Goal: Task Accomplishment & Management: Manage account settings

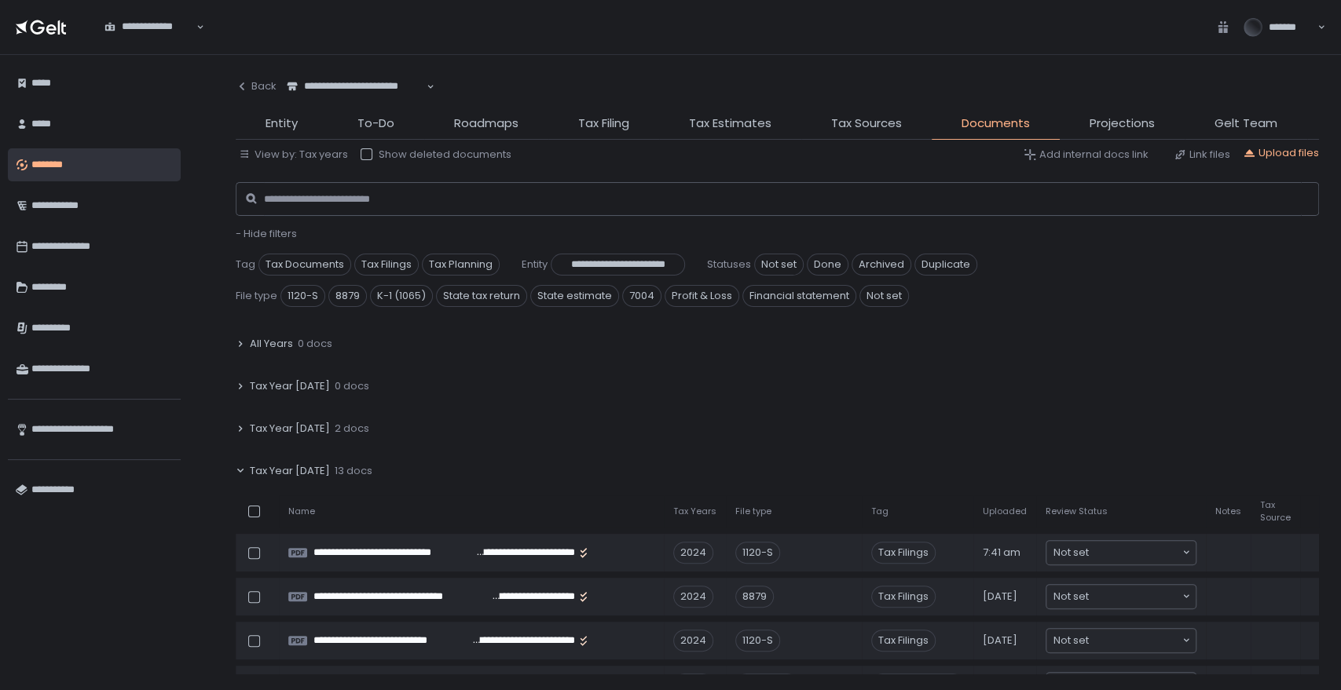
scroll to position [87, 0]
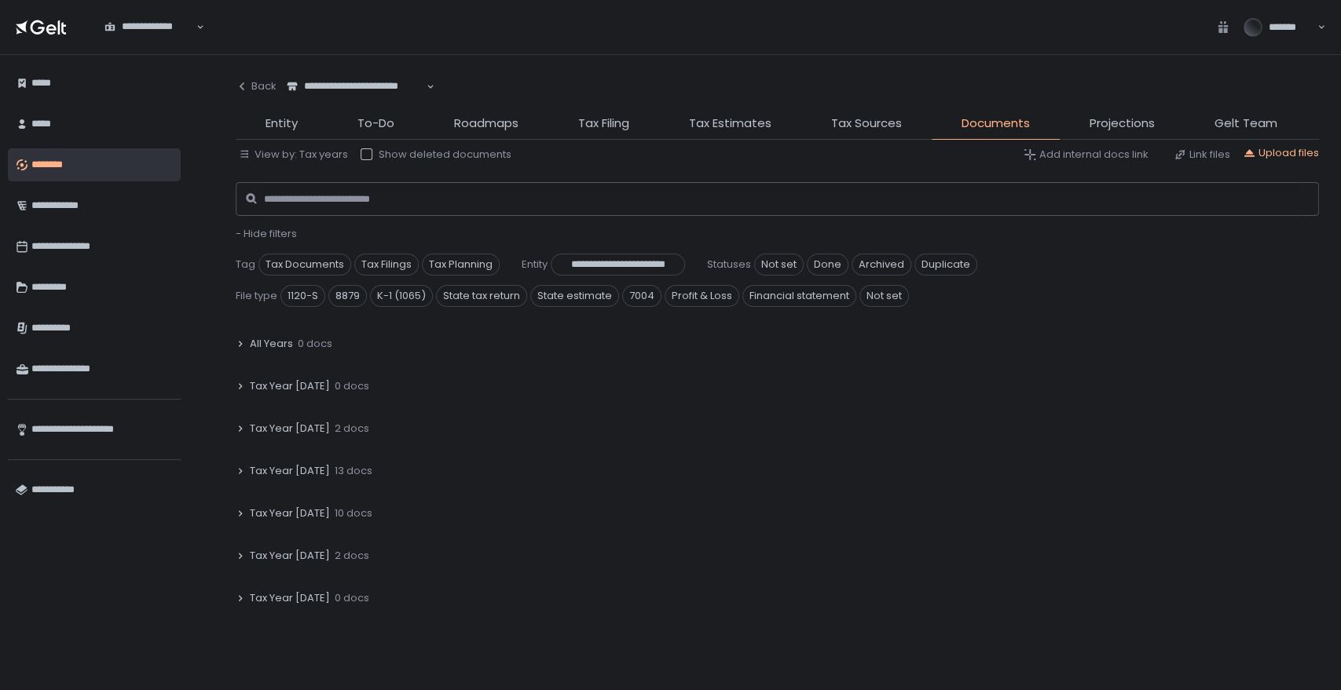
click at [335, 469] on span "13 docs" at bounding box center [354, 471] width 38 height 14
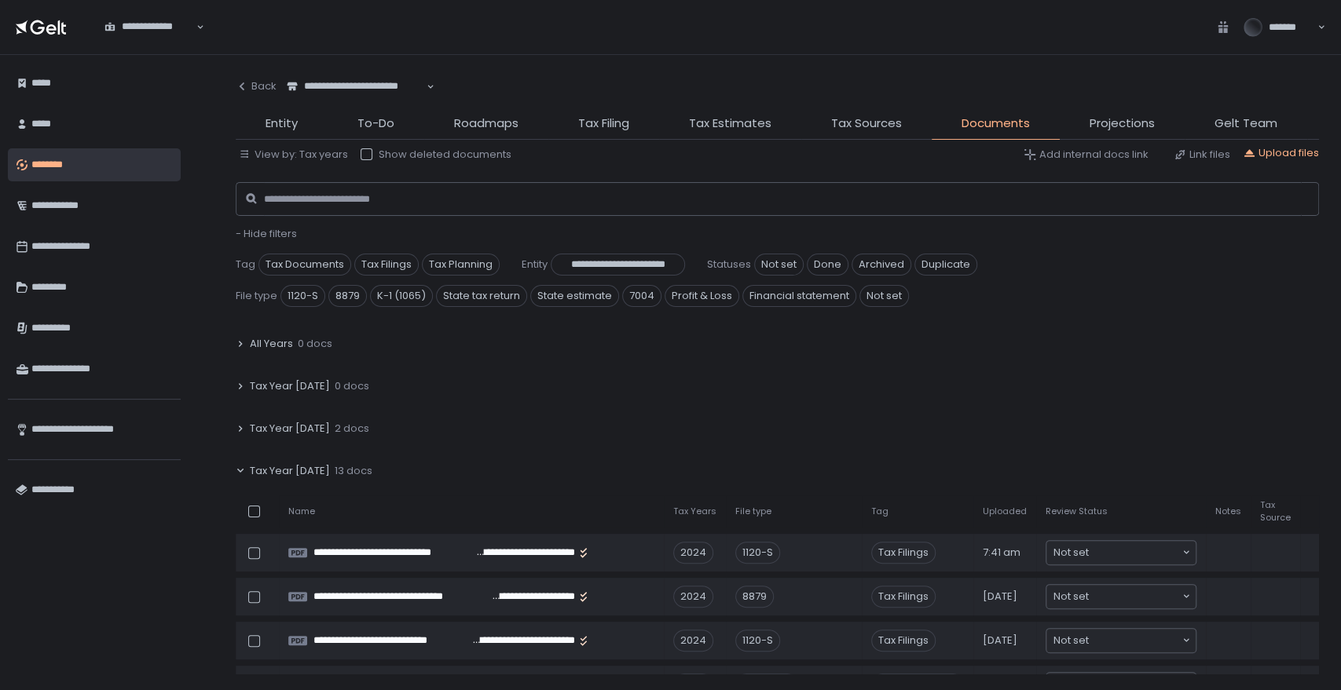
click at [335, 427] on span "2 docs" at bounding box center [352, 429] width 35 height 14
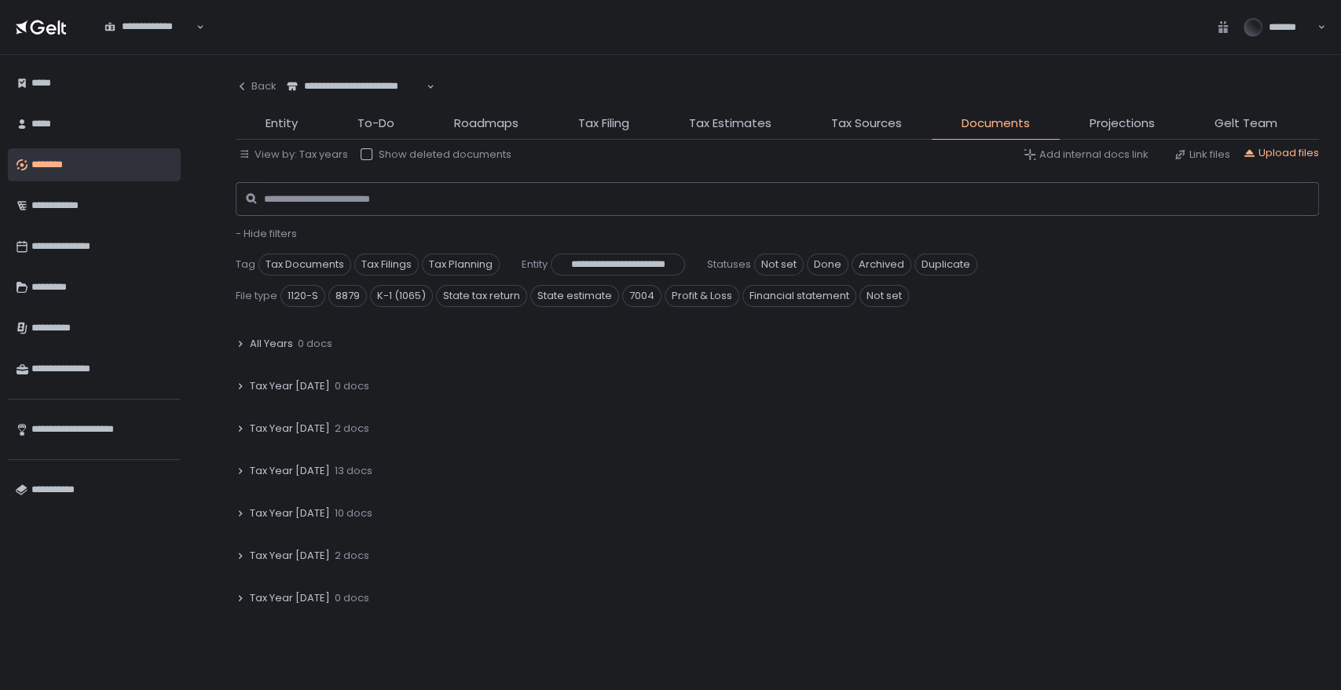
click at [320, 544] on div "Tax Year [DATE] 2 docs" at bounding box center [777, 556] width 1083 height 36
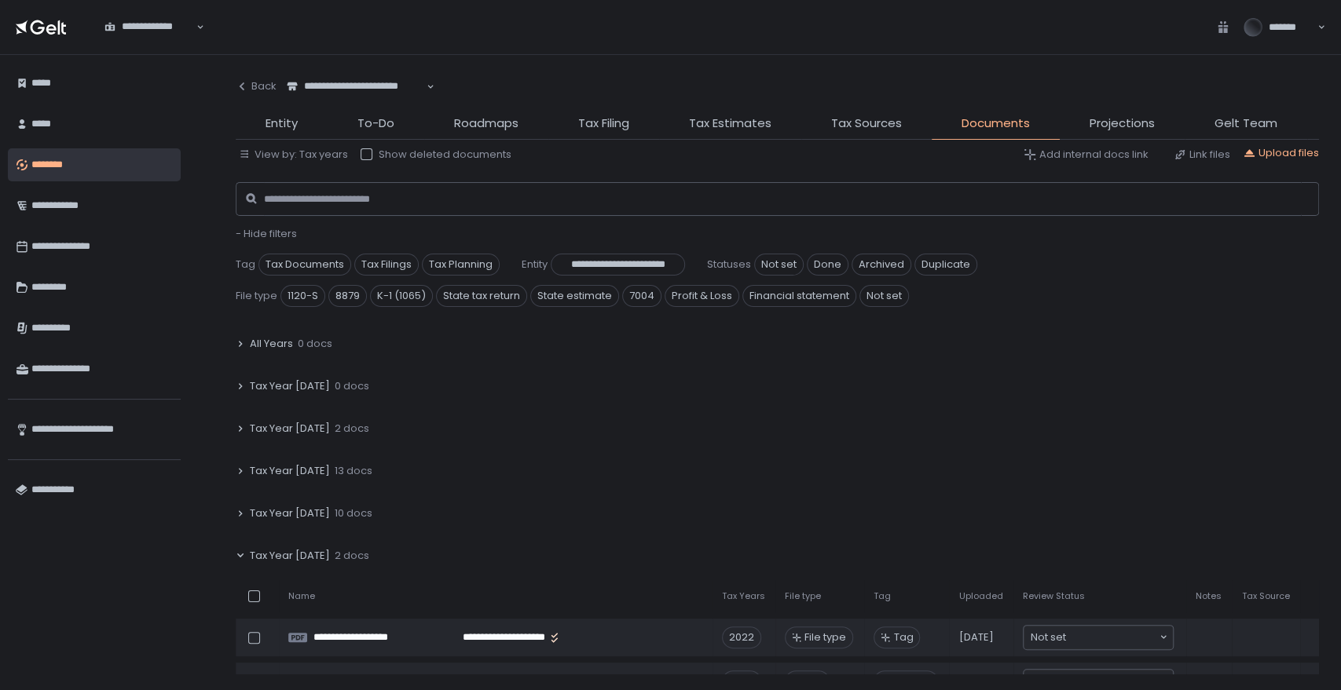
click at [323, 514] on div "Tax Year [DATE] 10 docs" at bounding box center [777, 514] width 1083 height 36
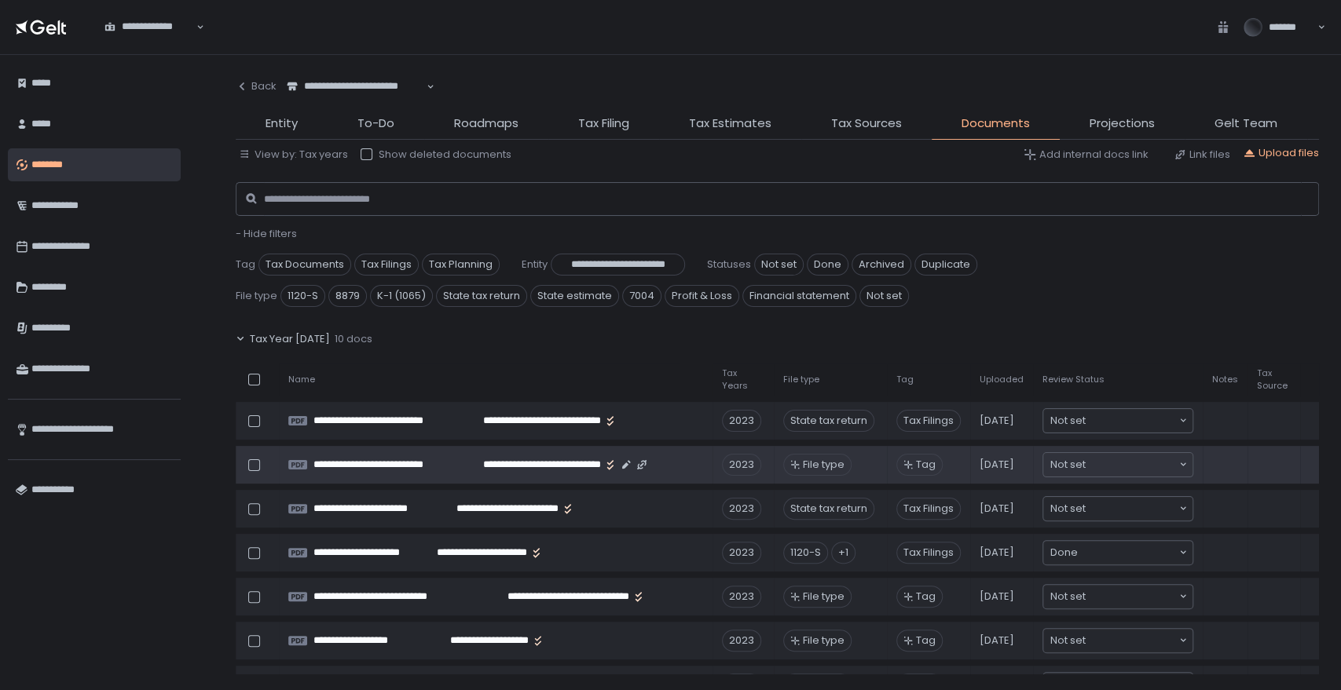
scroll to position [87, 0]
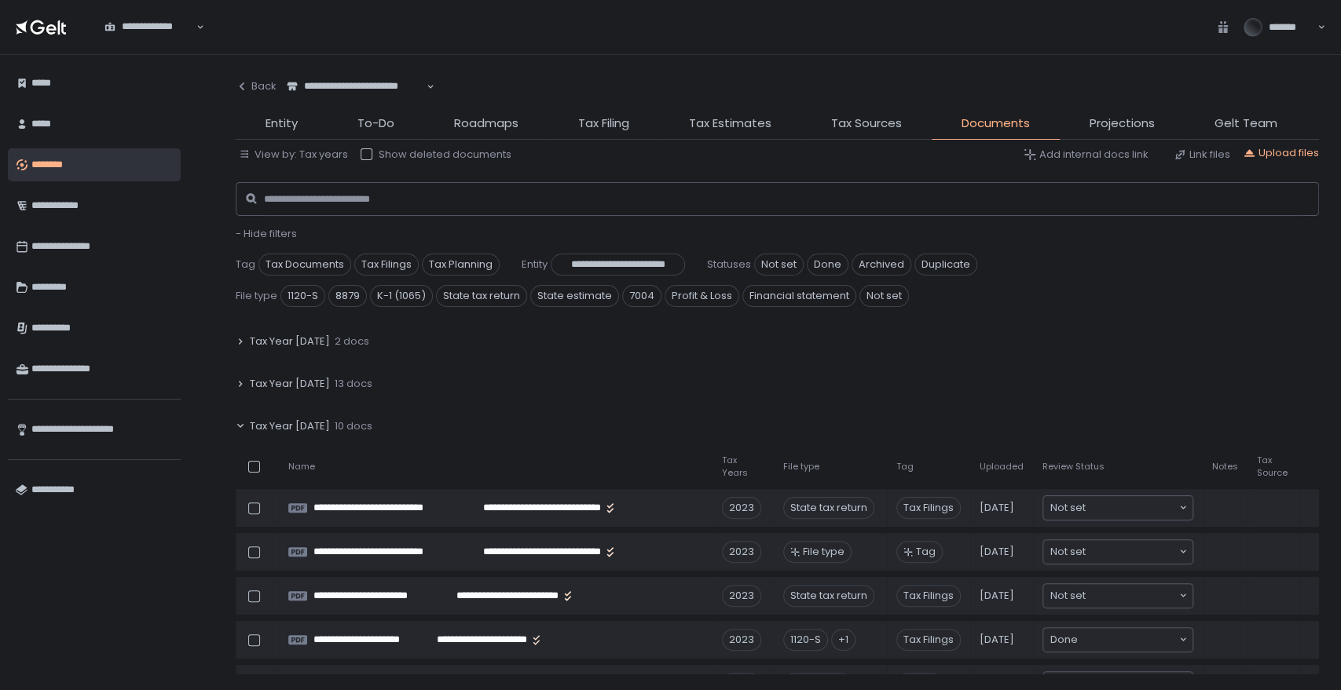
click at [335, 383] on span "13 docs" at bounding box center [354, 384] width 38 height 14
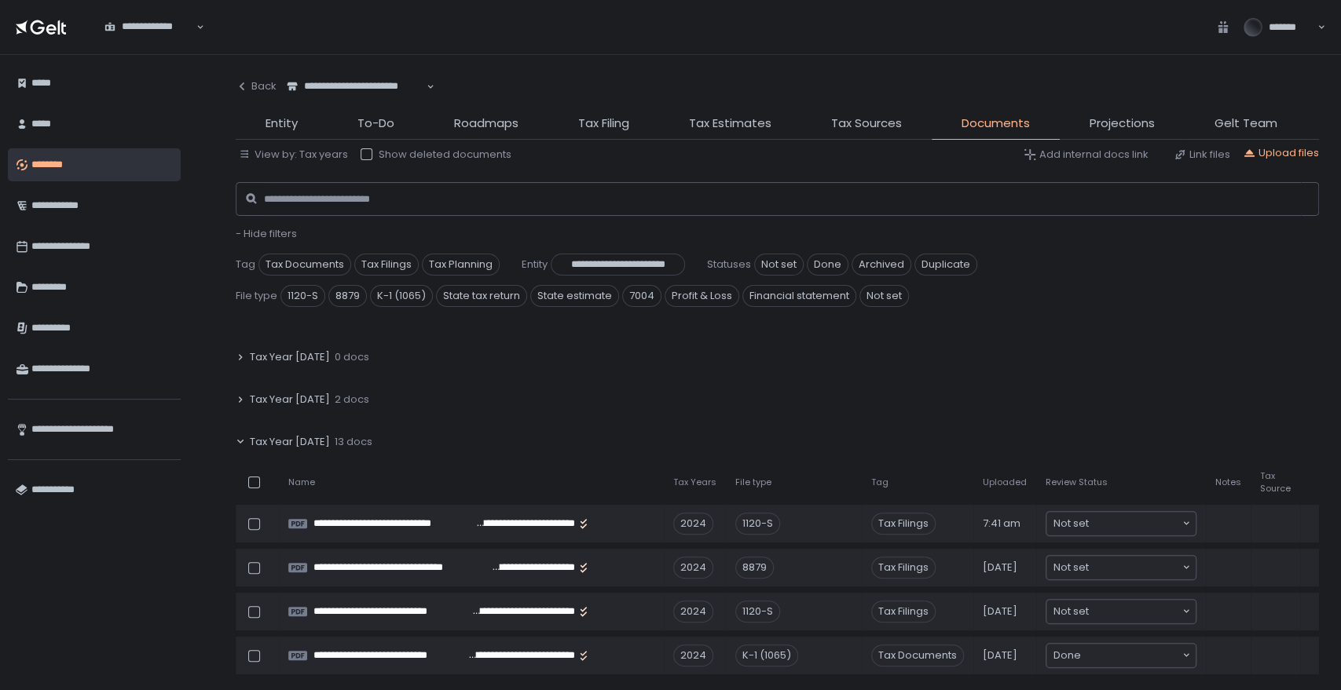
scroll to position [0, 0]
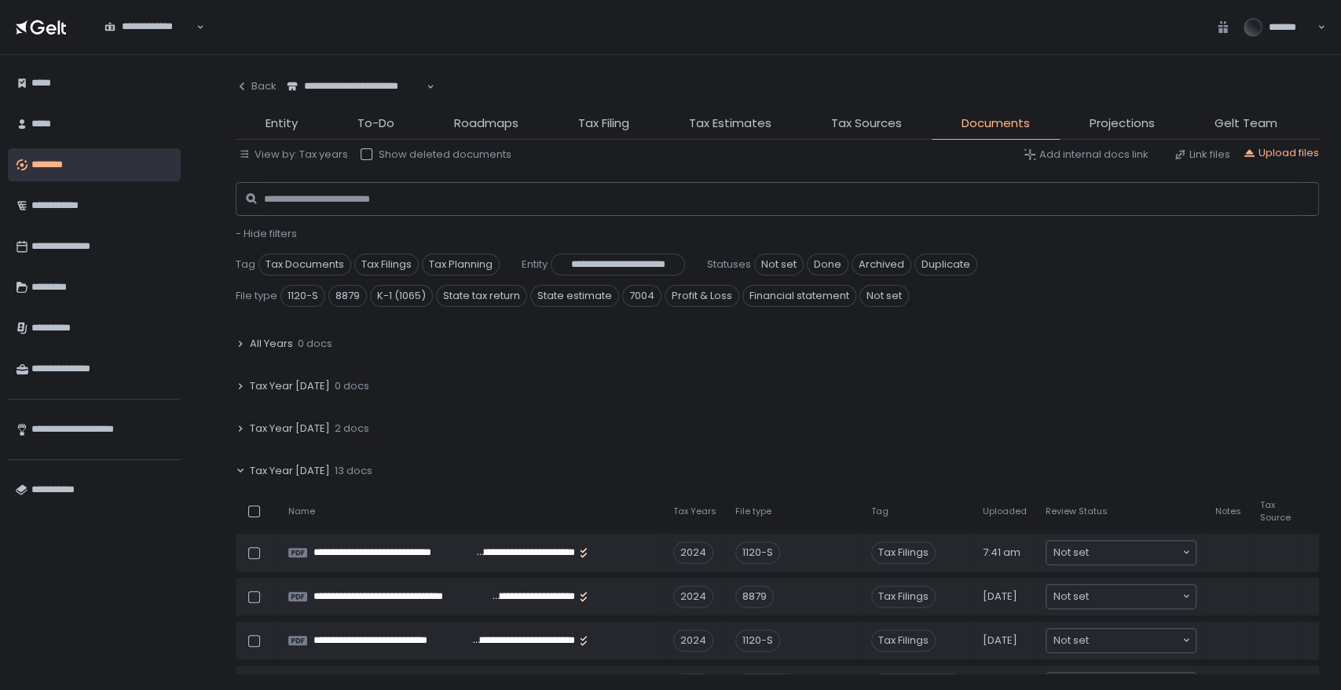
click at [335, 383] on span "0 docs" at bounding box center [352, 386] width 35 height 14
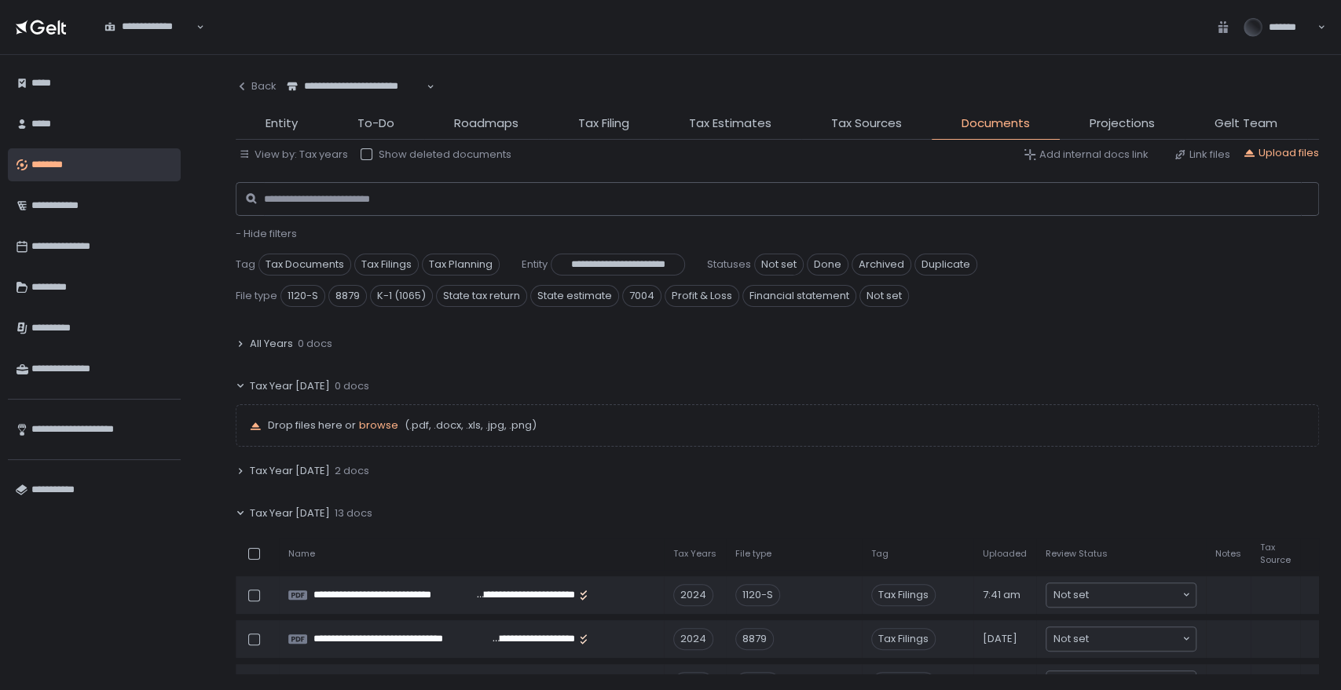
click at [335, 383] on span "0 docs" at bounding box center [352, 386] width 35 height 14
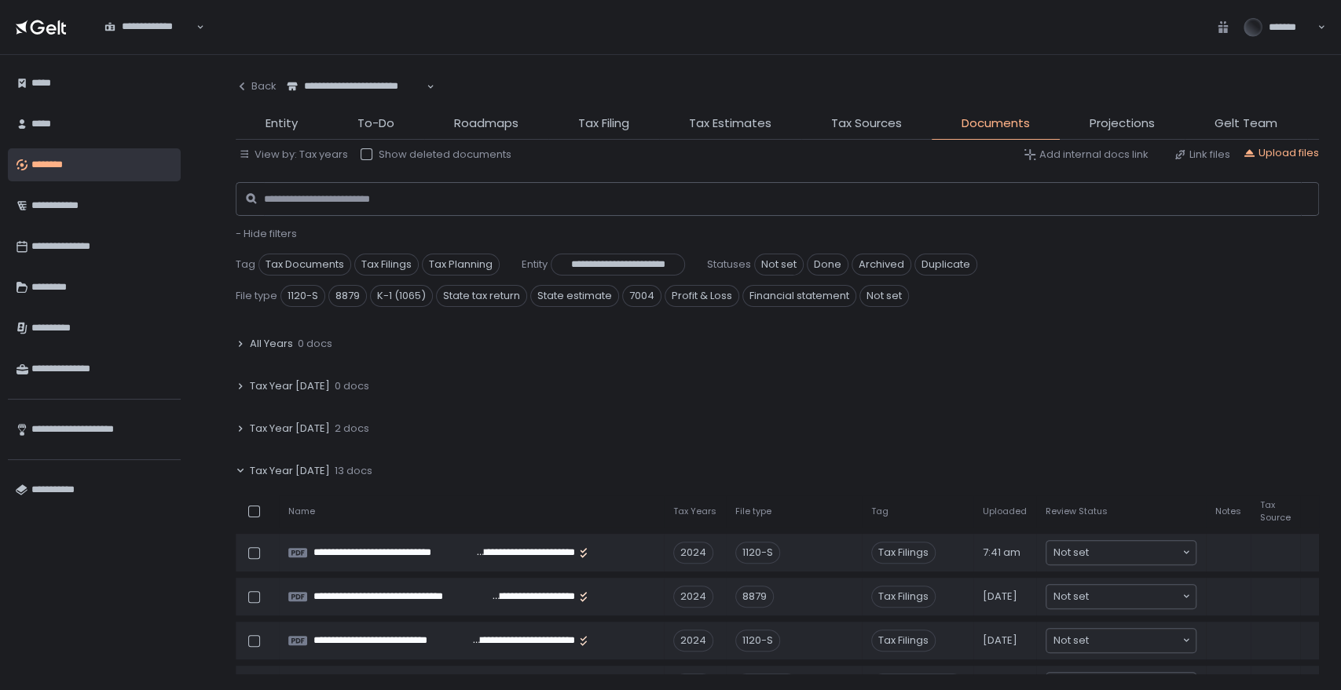
click at [315, 426] on span "Tax Year [DATE]" at bounding box center [290, 429] width 80 height 14
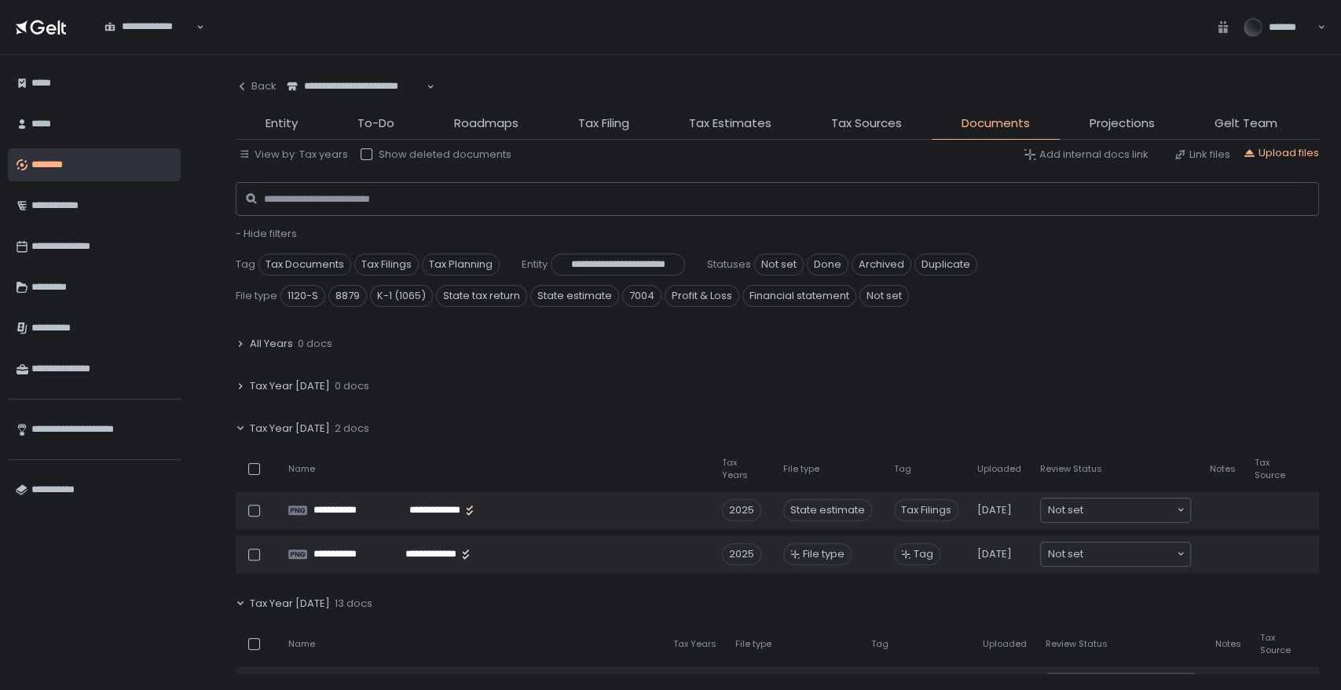
click at [315, 426] on span "Tax Year [DATE]" at bounding box center [290, 429] width 80 height 14
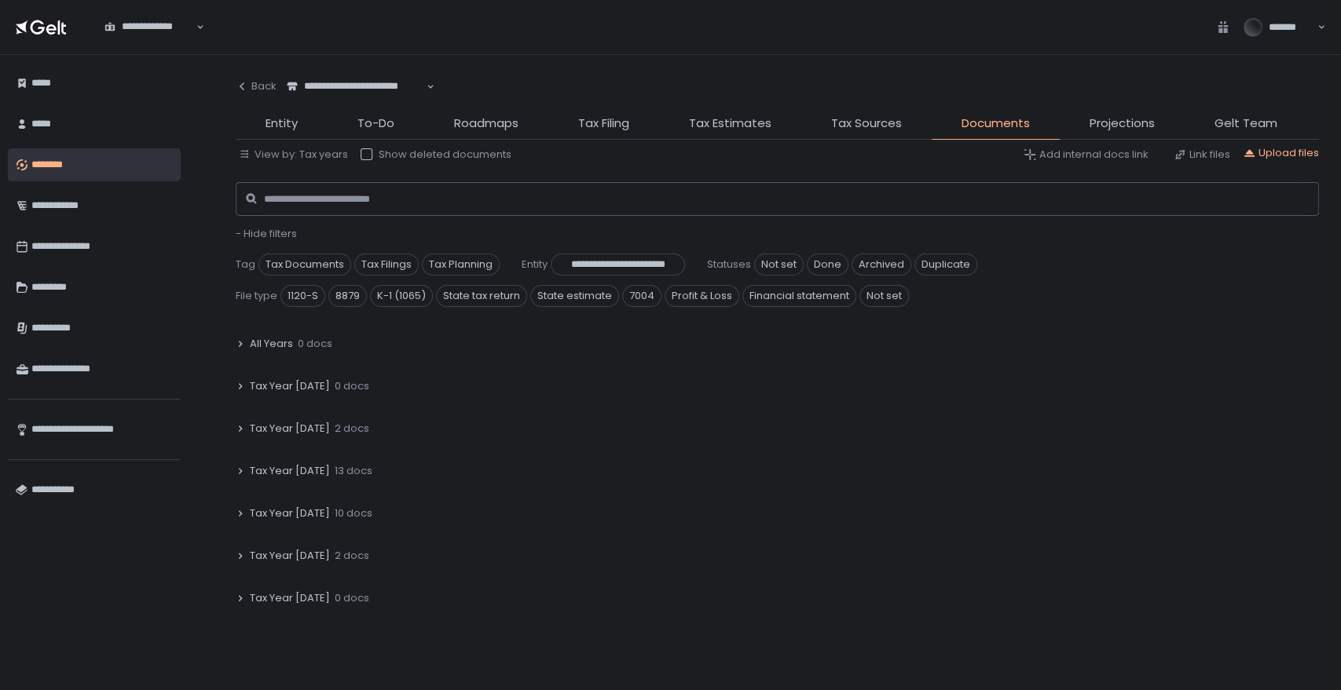
click at [346, 470] on span "13 docs" at bounding box center [354, 471] width 38 height 14
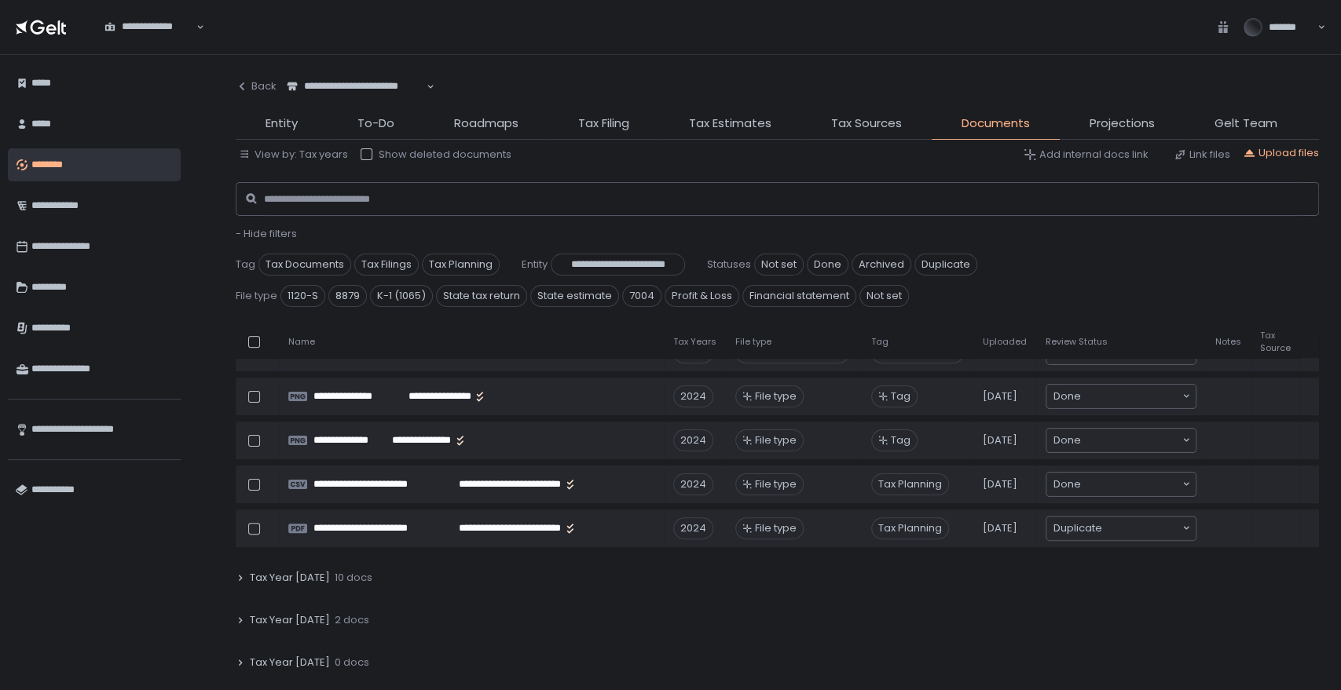
scroll to position [610, 0]
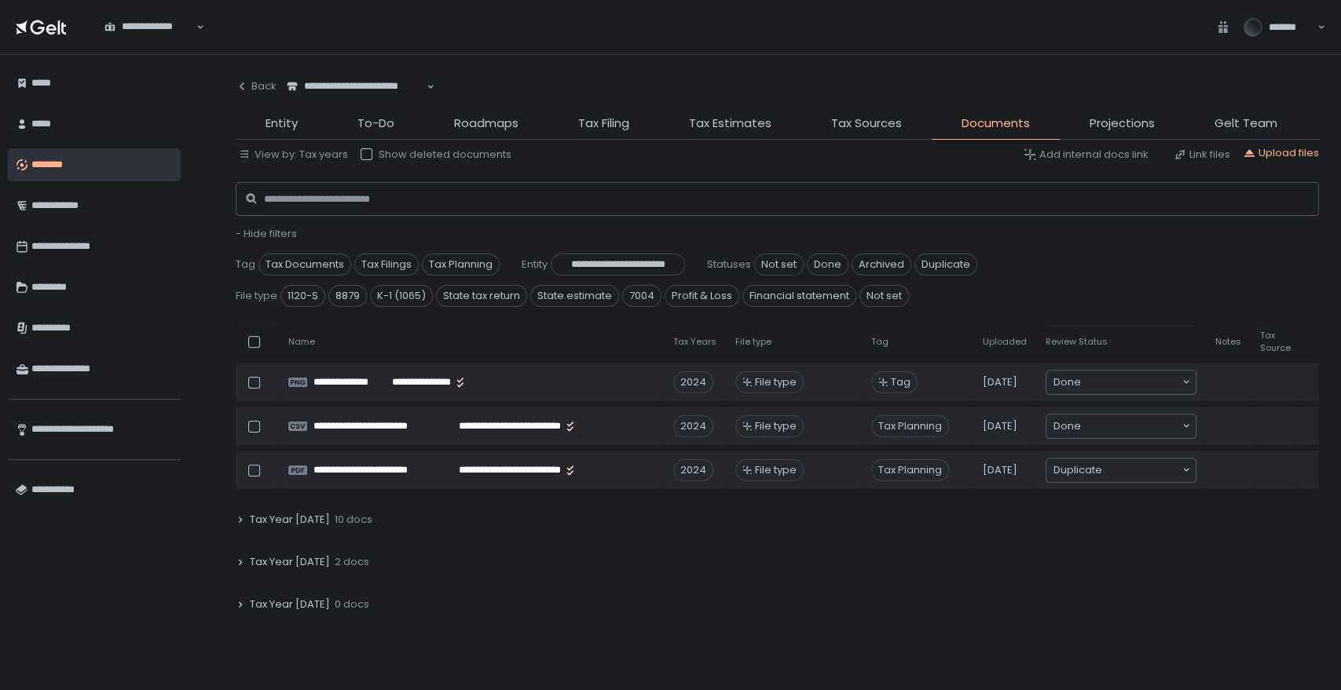
click at [322, 524] on div "Tax Year 2023 10 docs" at bounding box center [777, 520] width 1083 height 36
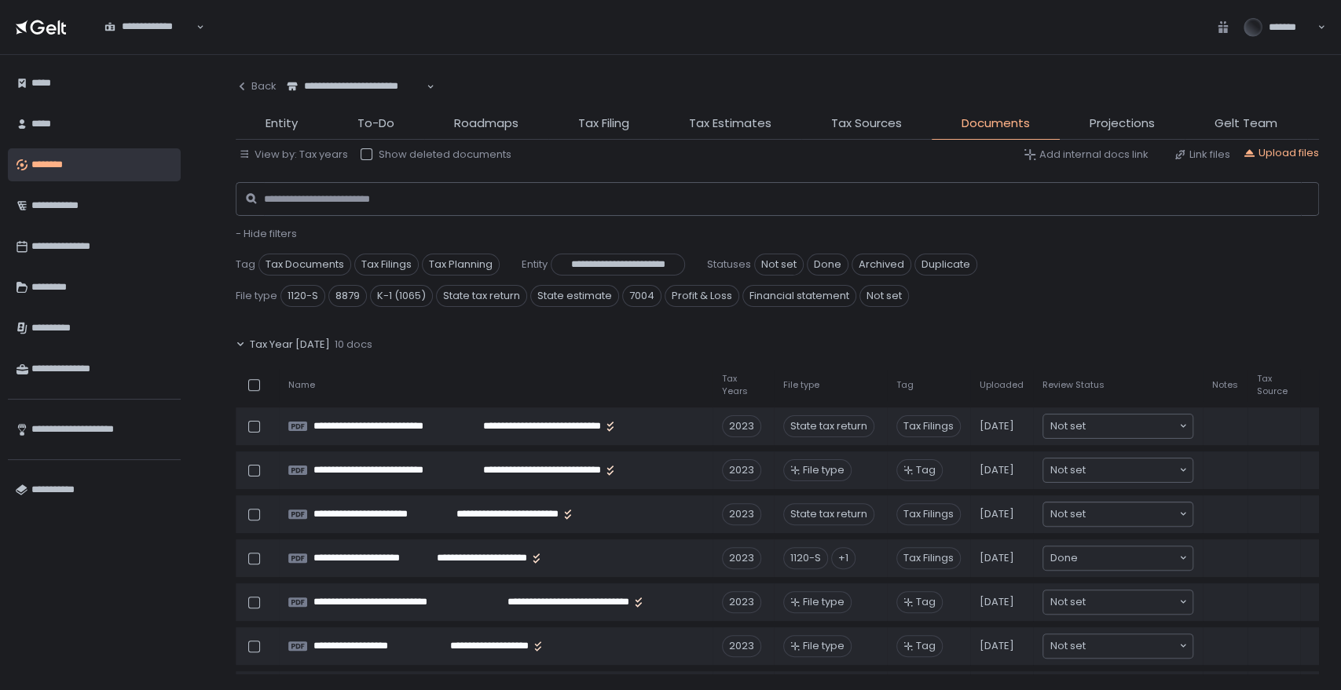
scroll to position [785, 0]
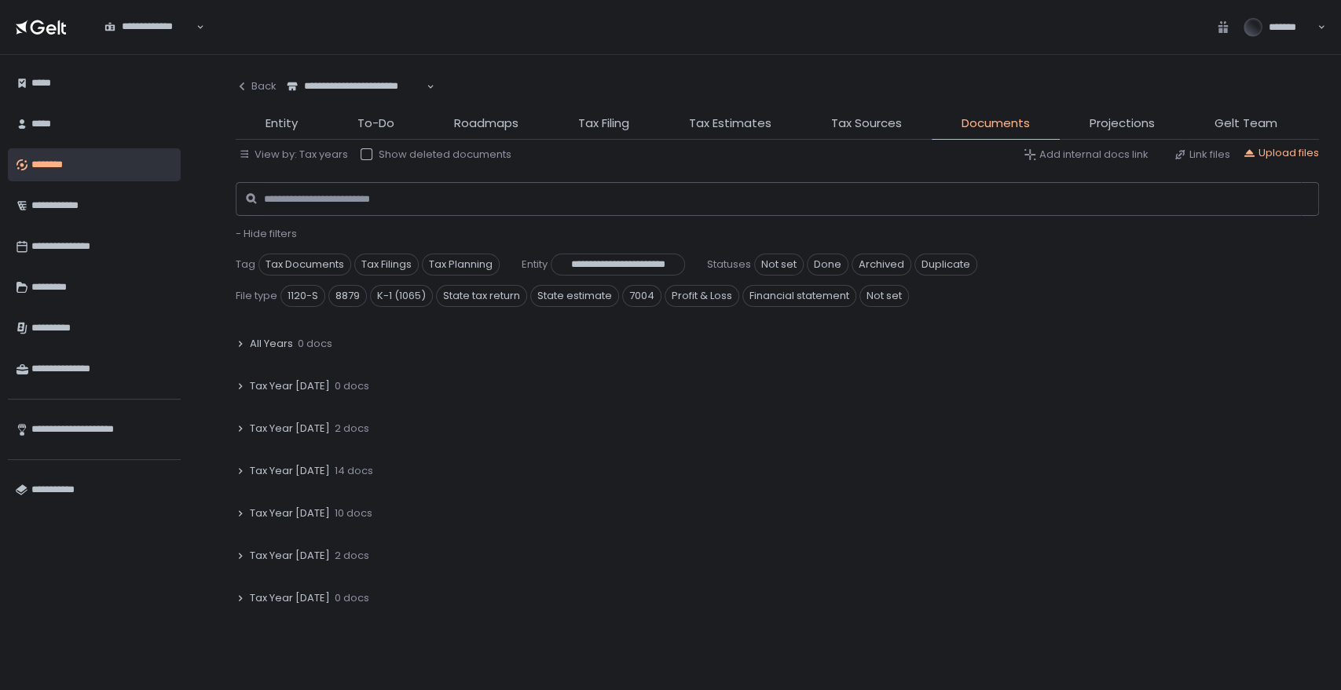
click at [321, 476] on div "Tax Year [DATE] 14 docs" at bounding box center [777, 471] width 1083 height 36
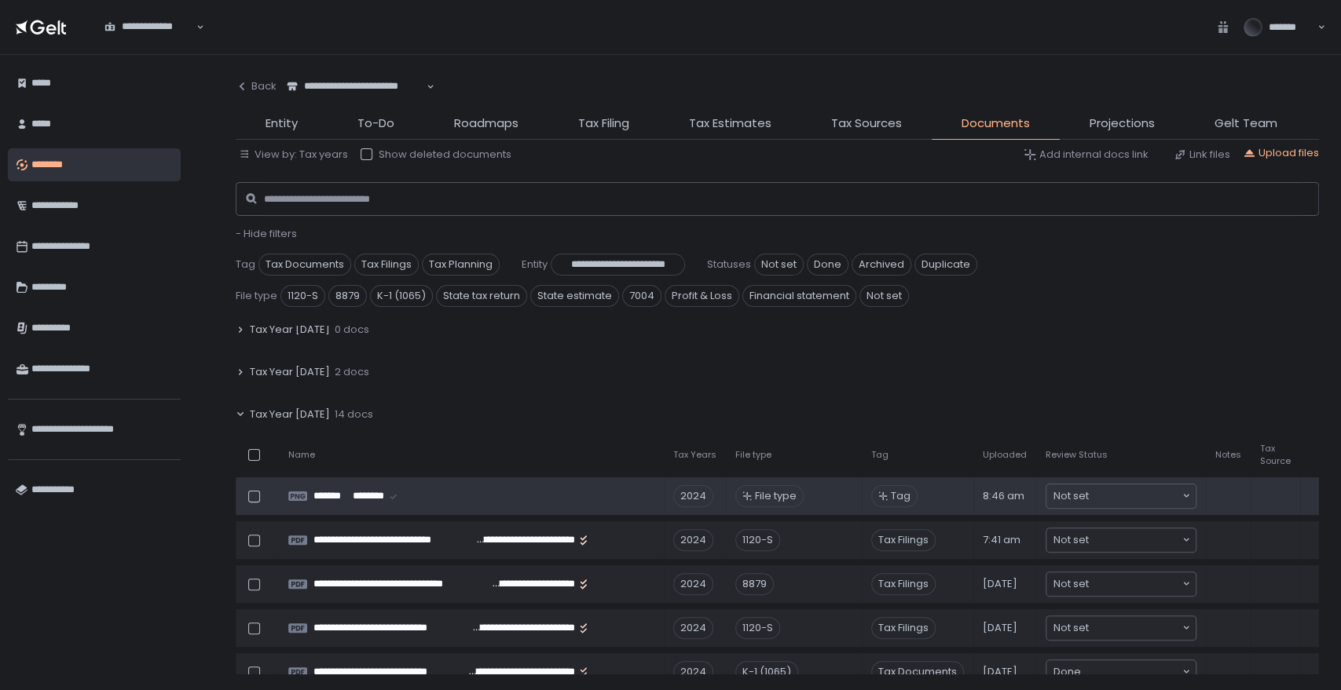
scroll to position [87, 0]
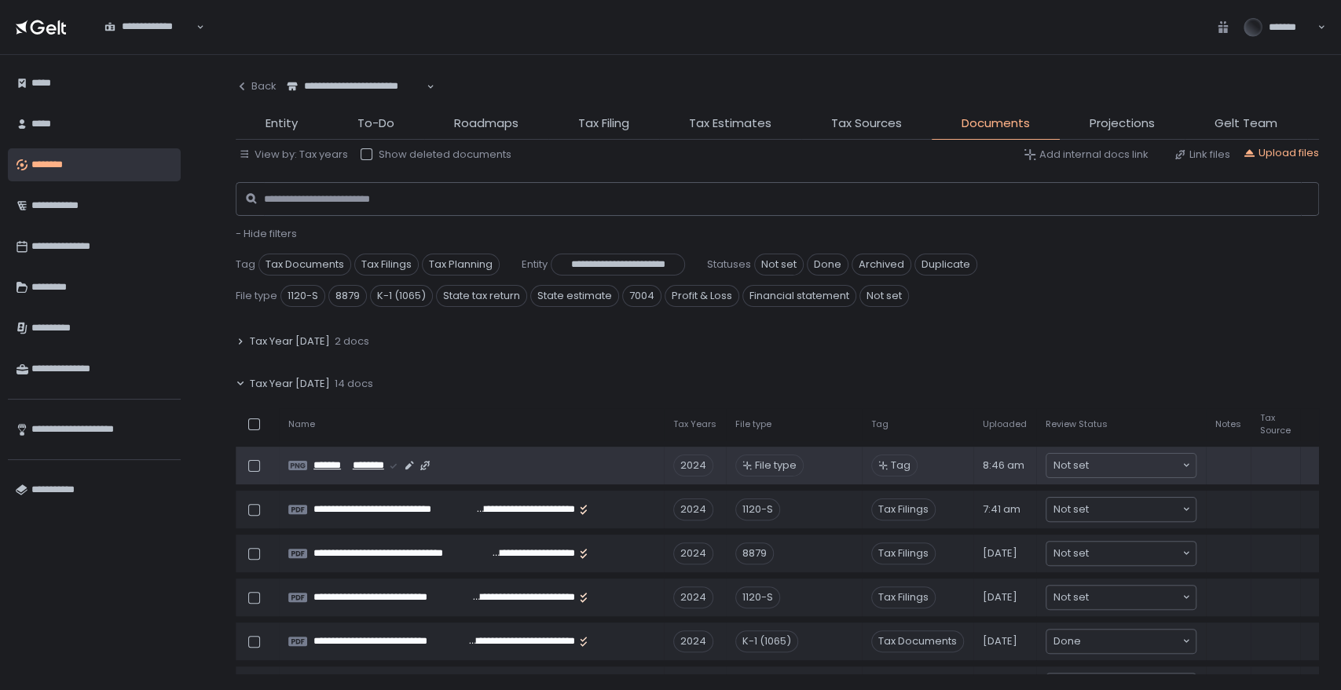
click at [343, 469] on span "*******" at bounding box center [332, 466] width 38 height 14
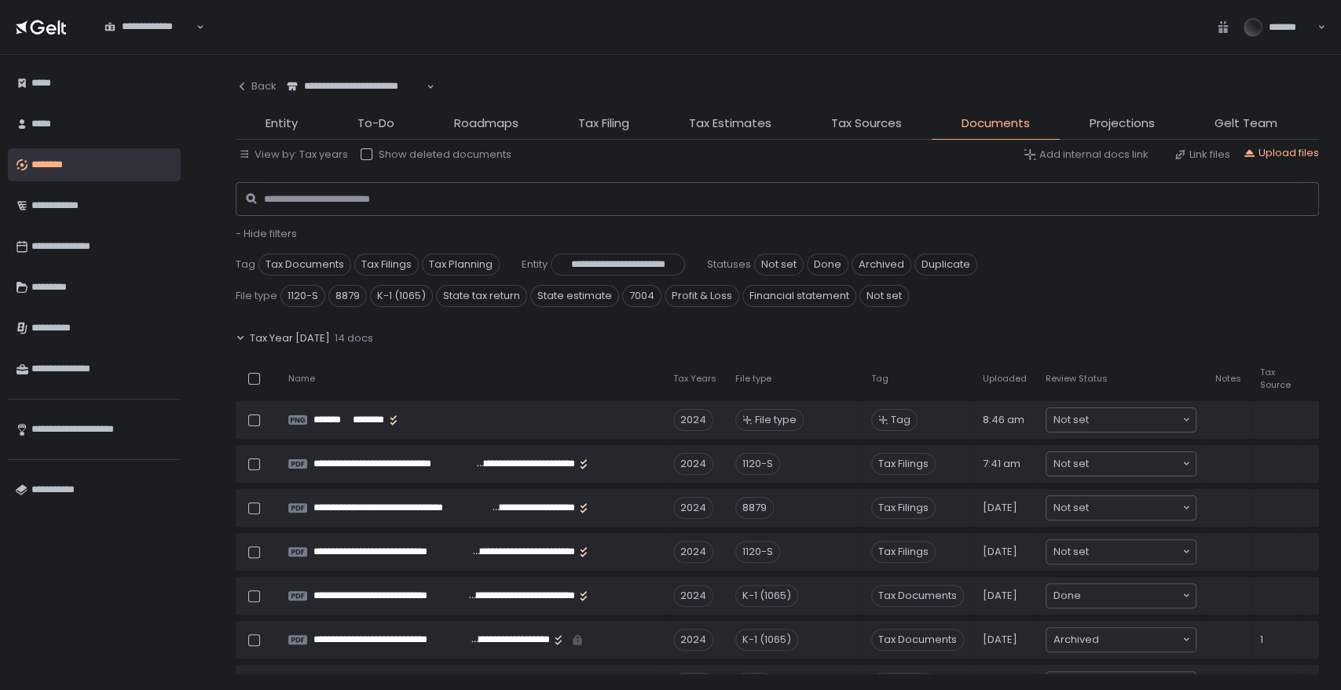
scroll to position [174, 0]
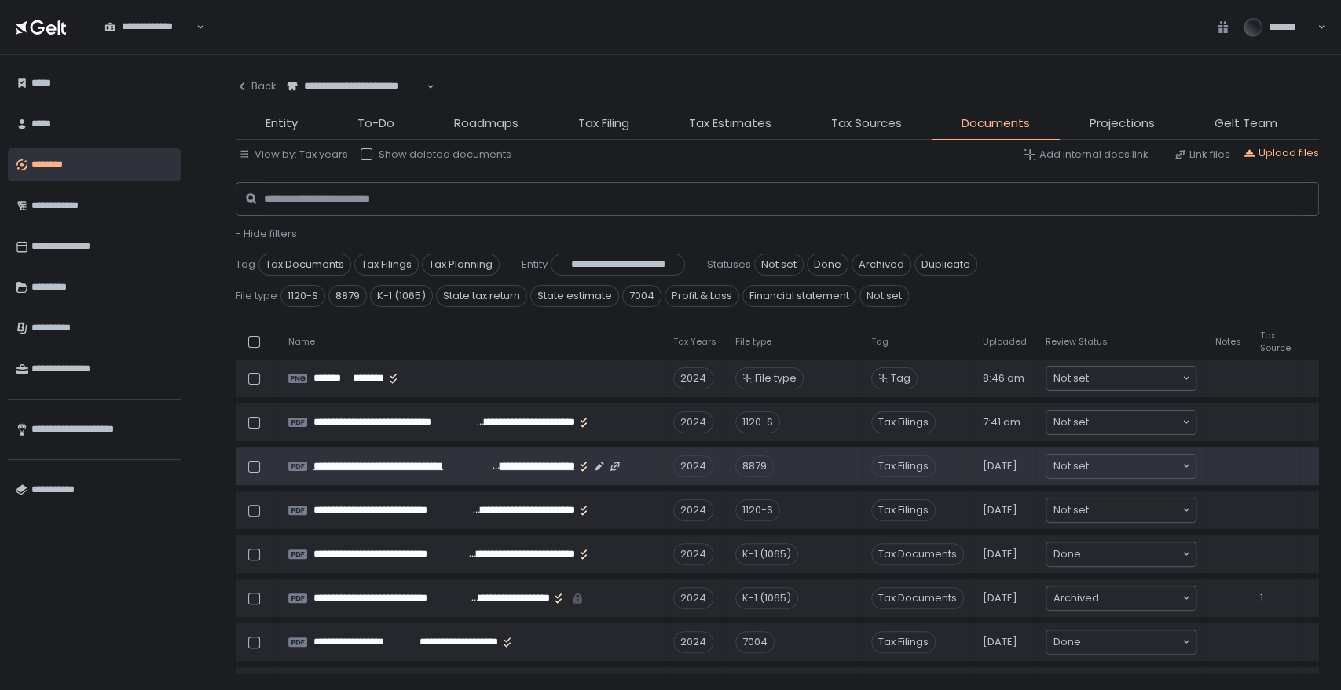
click at [484, 466] on span "**********" at bounding box center [401, 466] width 177 height 14
